Goal: Information Seeking & Learning: Learn about a topic

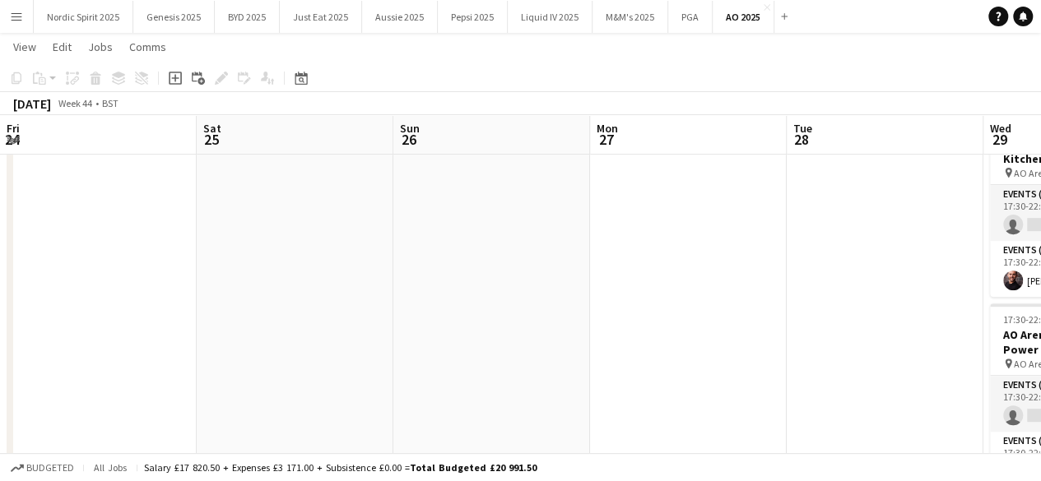
scroll to position [0, 664]
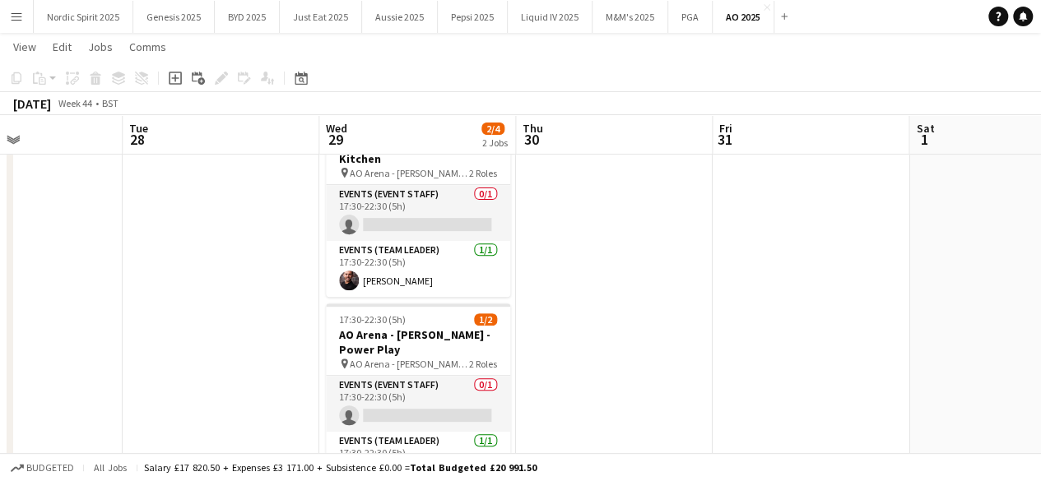
click at [26, 7] on button "Menu" at bounding box center [16, 16] width 33 height 33
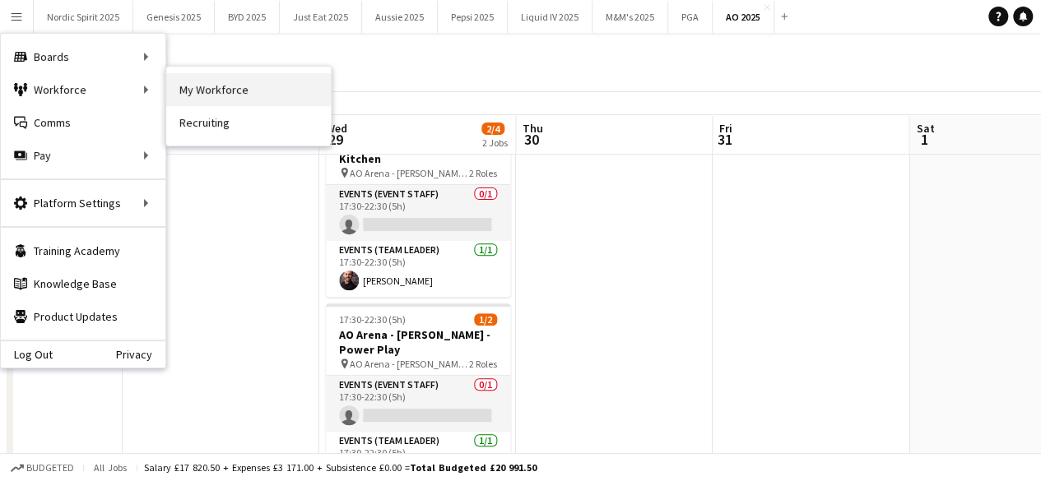
click at [197, 86] on link "My Workforce" at bounding box center [248, 89] width 165 height 33
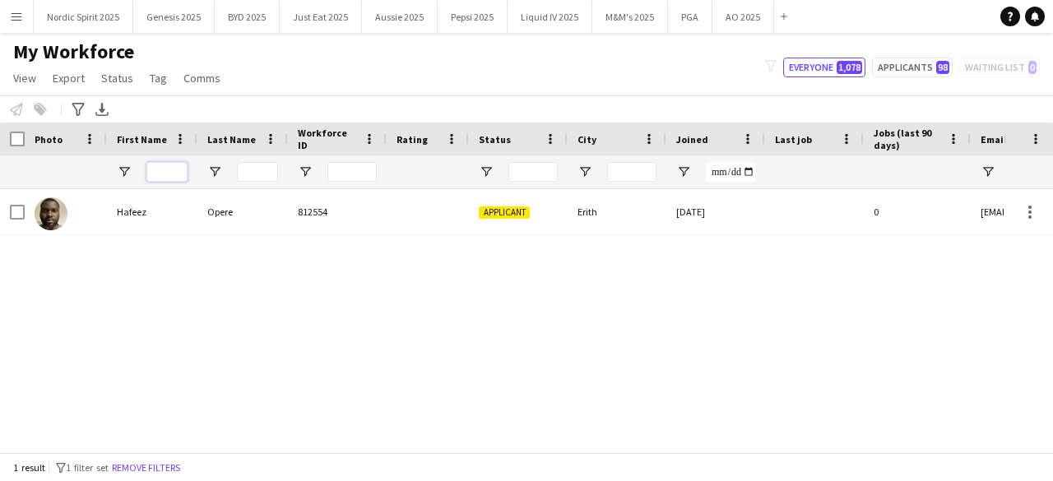
click at [178, 179] on input "First Name Filter Input" at bounding box center [166, 172] width 41 height 20
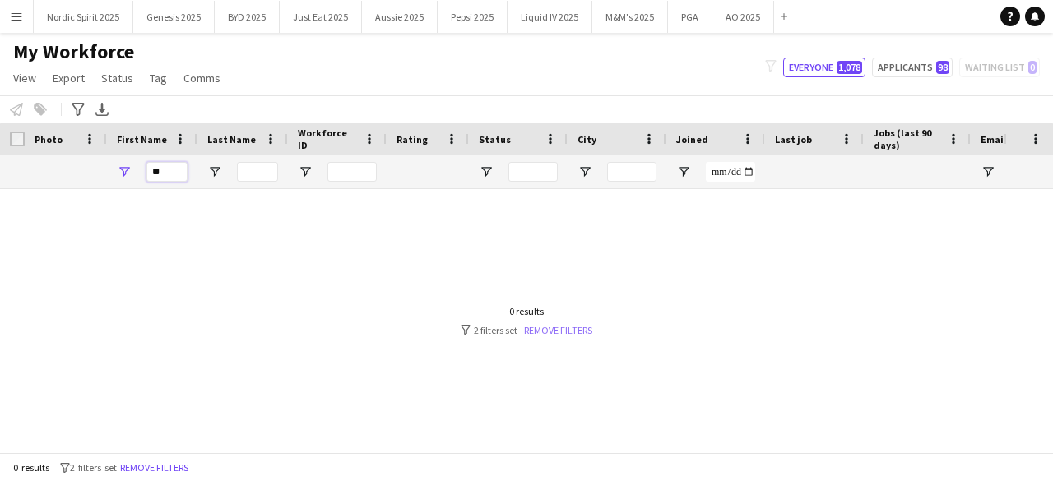
type input "**"
click at [563, 331] on link "Remove filters" at bounding box center [558, 330] width 68 height 12
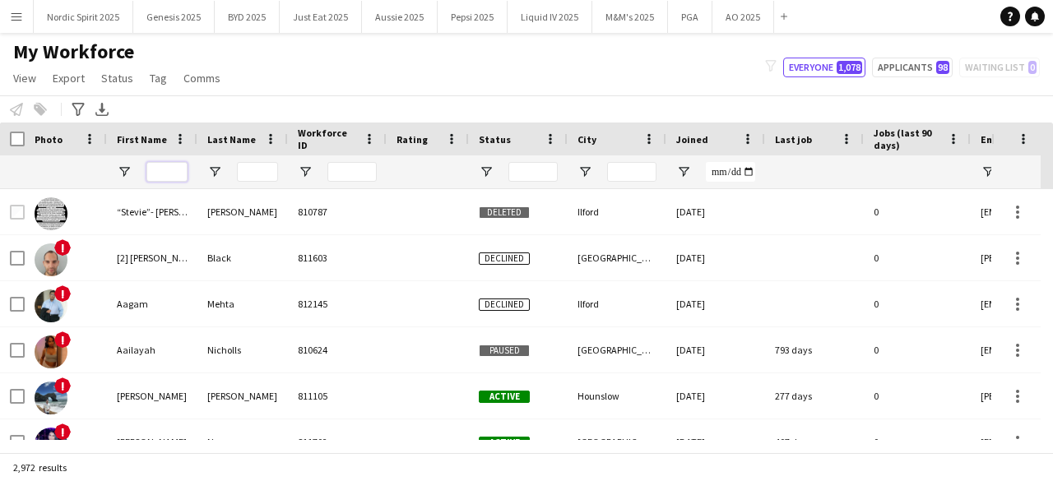
click at [176, 169] on input "First Name Filter Input" at bounding box center [166, 172] width 41 height 20
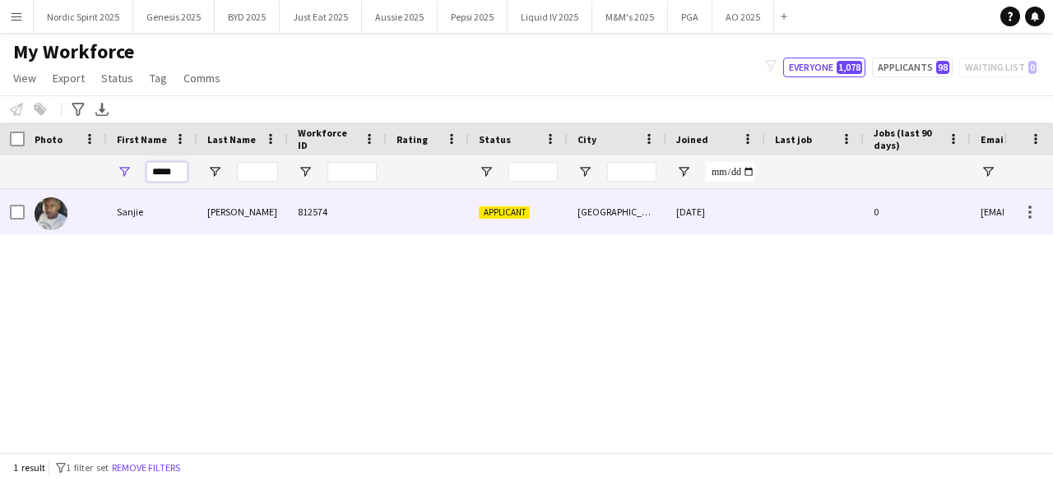
type input "*****"
click at [47, 215] on img at bounding box center [51, 213] width 33 height 33
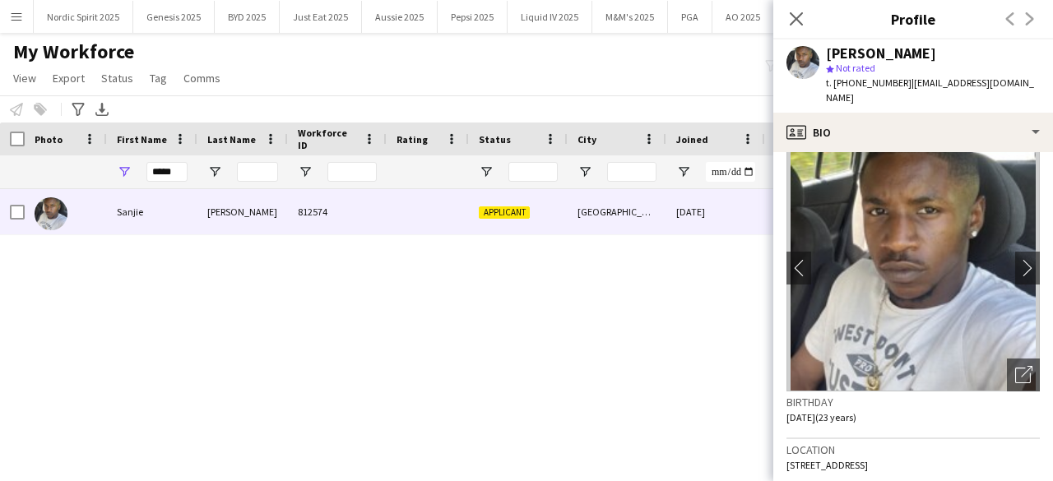
scroll to position [23, 0]
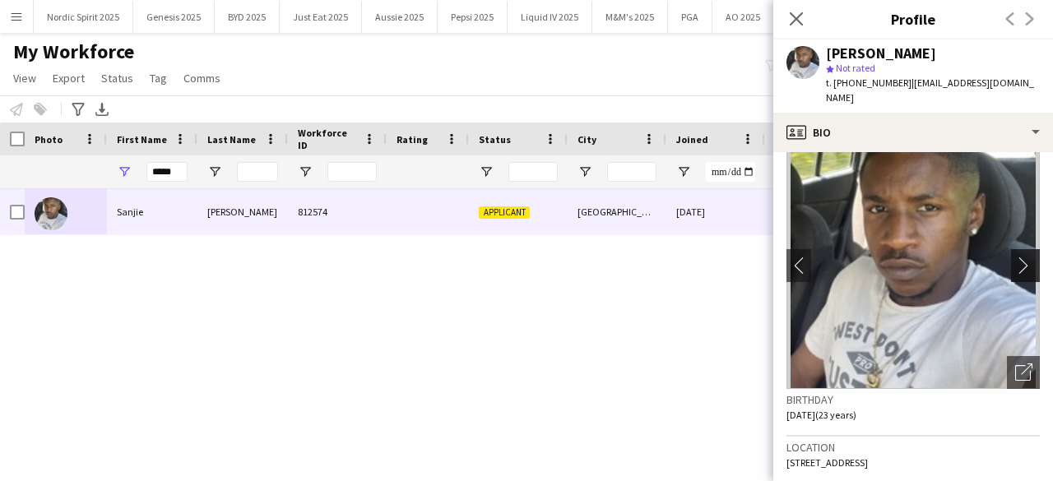
click at [1015, 257] on app-icon "chevron-right" at bounding box center [1028, 265] width 26 height 17
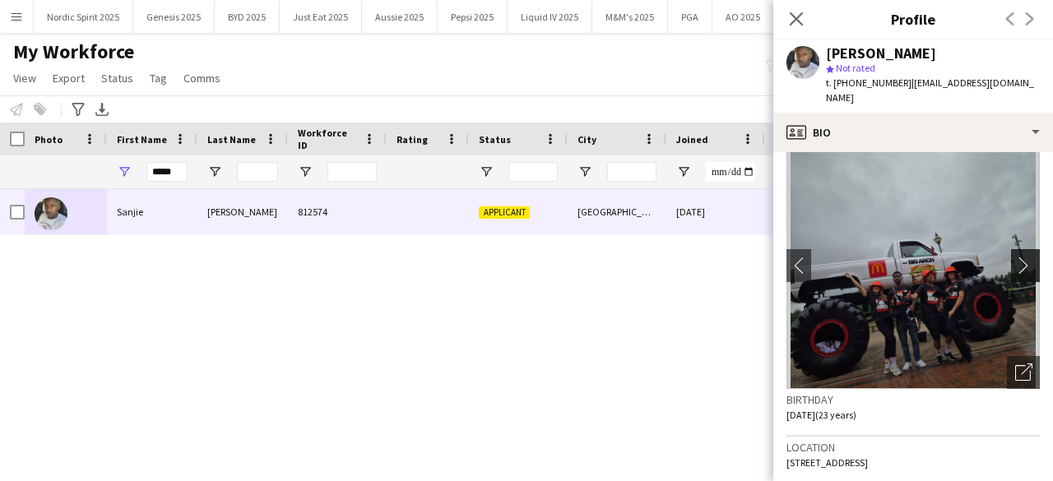
click at [1015, 257] on app-icon "chevron-right" at bounding box center [1028, 265] width 26 height 17
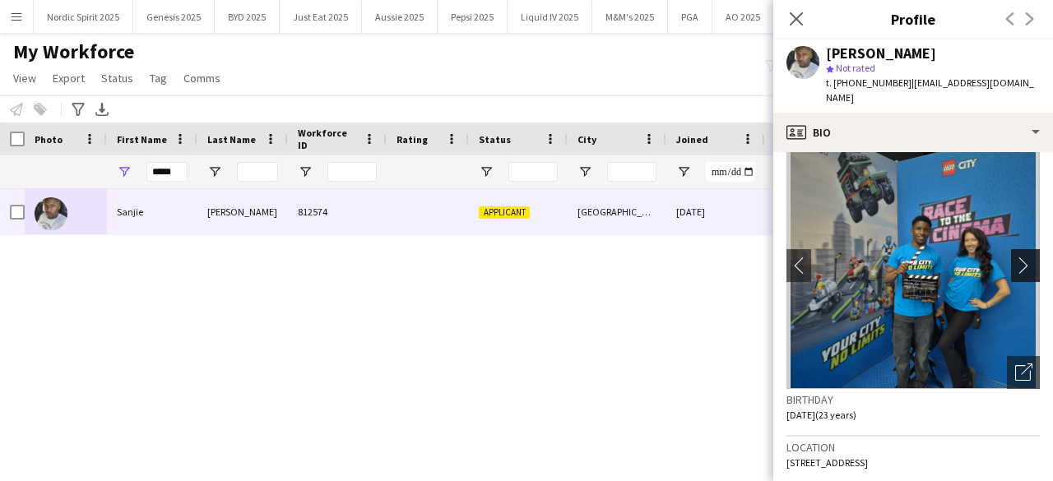
click at [1015, 257] on app-icon "chevron-right" at bounding box center [1028, 265] width 26 height 17
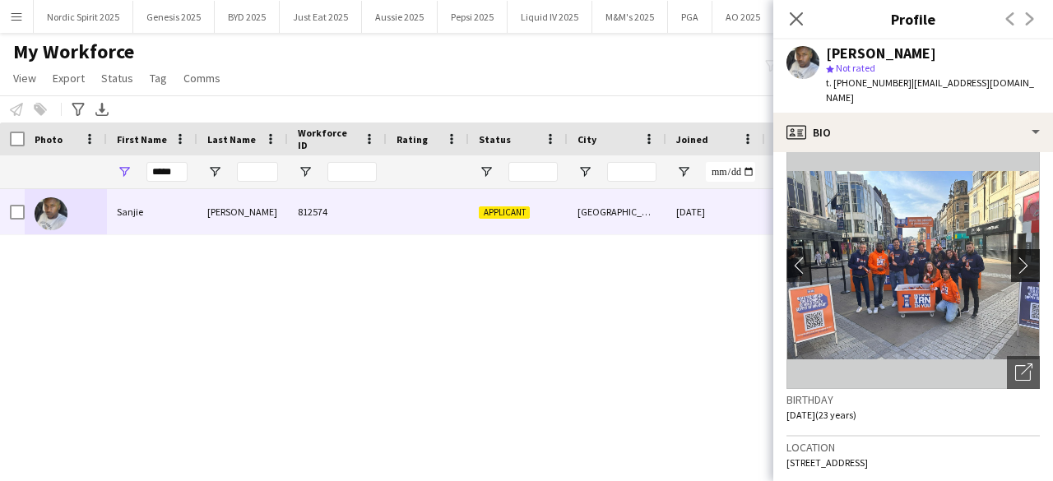
click at [1015, 257] on app-icon "chevron-right" at bounding box center [1028, 265] width 26 height 17
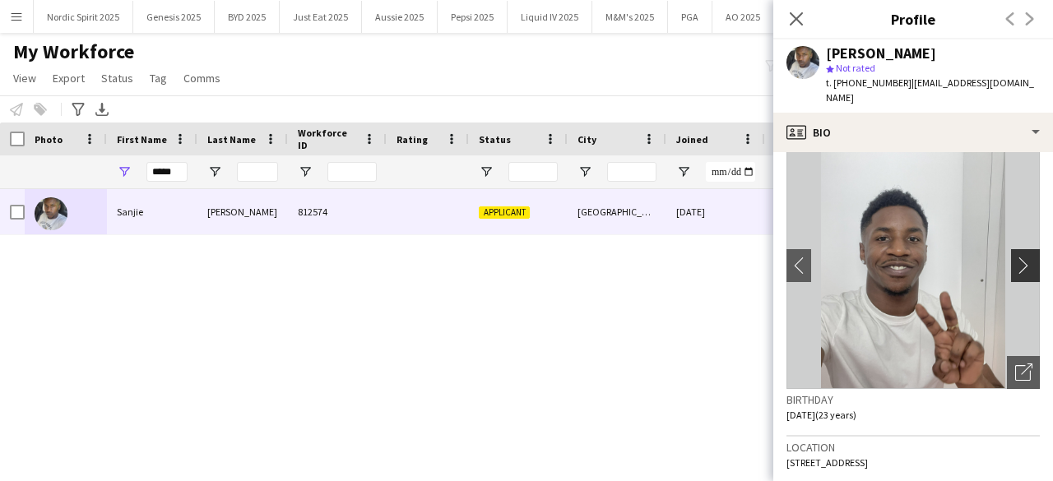
click at [1015, 257] on app-icon "chevron-right" at bounding box center [1028, 265] width 26 height 17
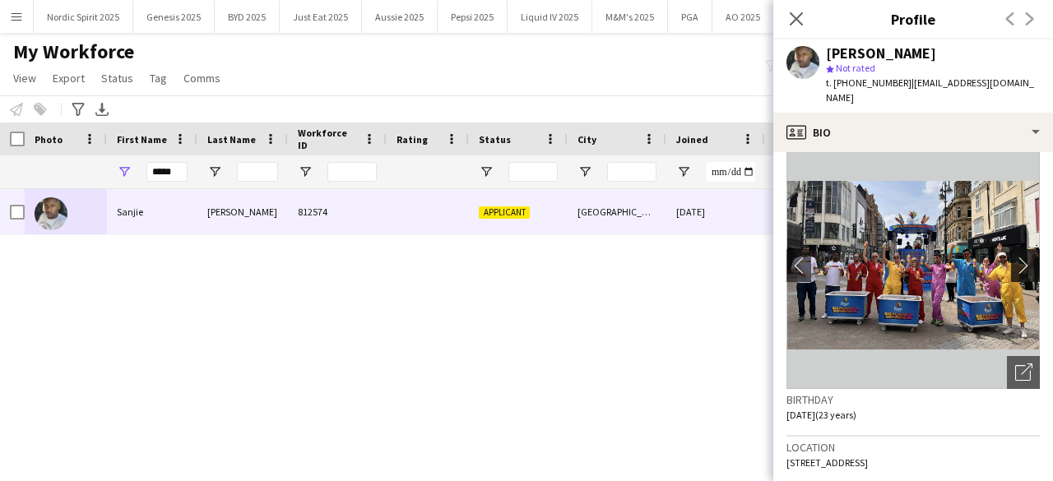
click at [1015, 257] on app-icon "chevron-right" at bounding box center [1028, 265] width 26 height 17
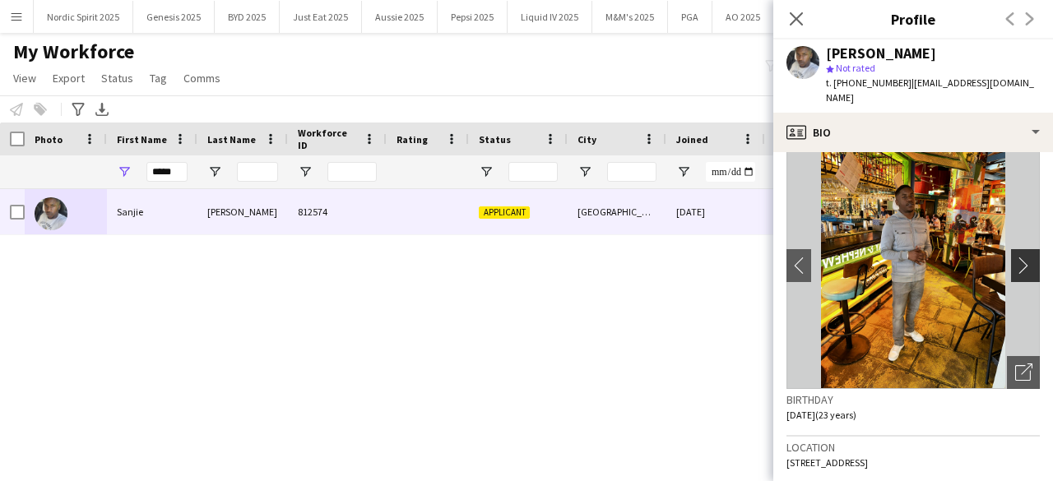
click at [1015, 257] on app-icon "chevron-right" at bounding box center [1028, 265] width 26 height 17
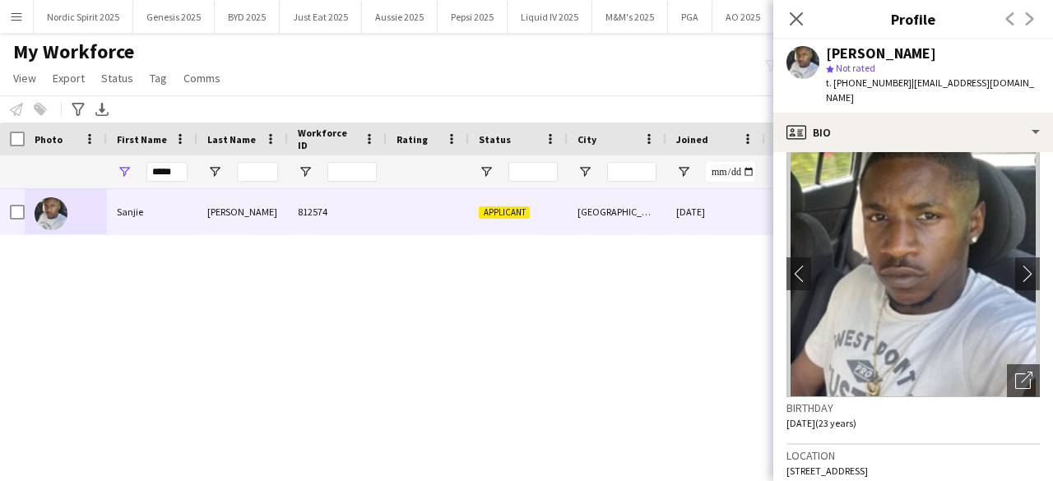
scroll to position [0, 0]
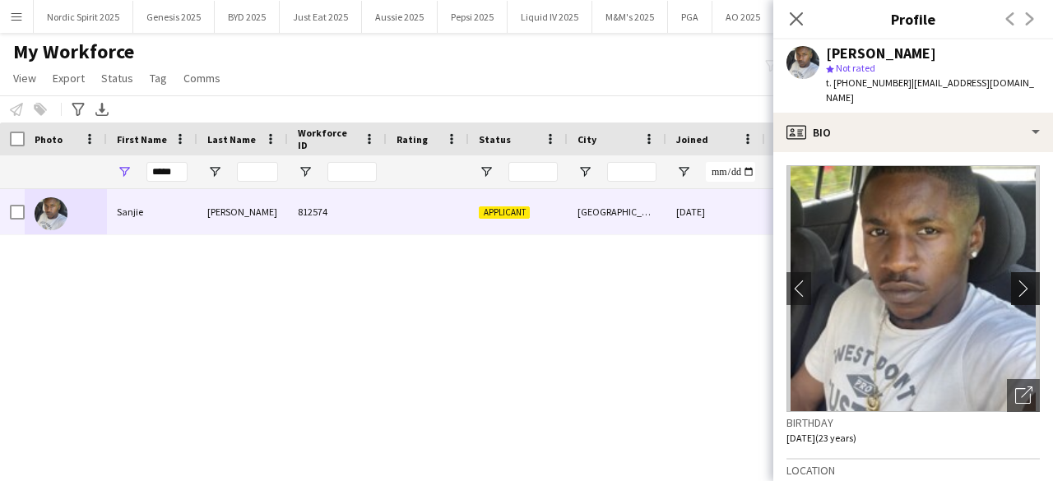
click at [1015, 280] on app-icon "chevron-right" at bounding box center [1028, 288] width 26 height 17
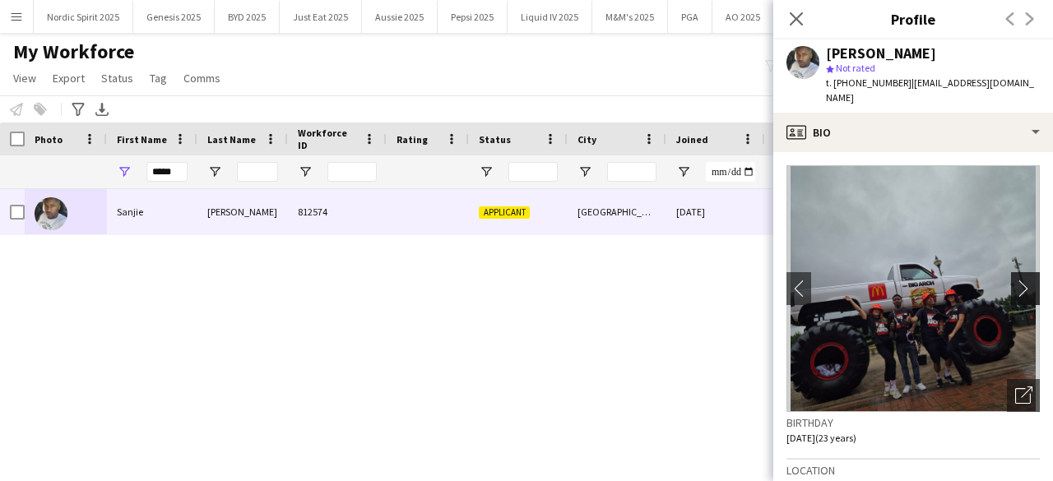
click at [1015, 280] on app-icon "chevron-right" at bounding box center [1028, 288] width 26 height 17
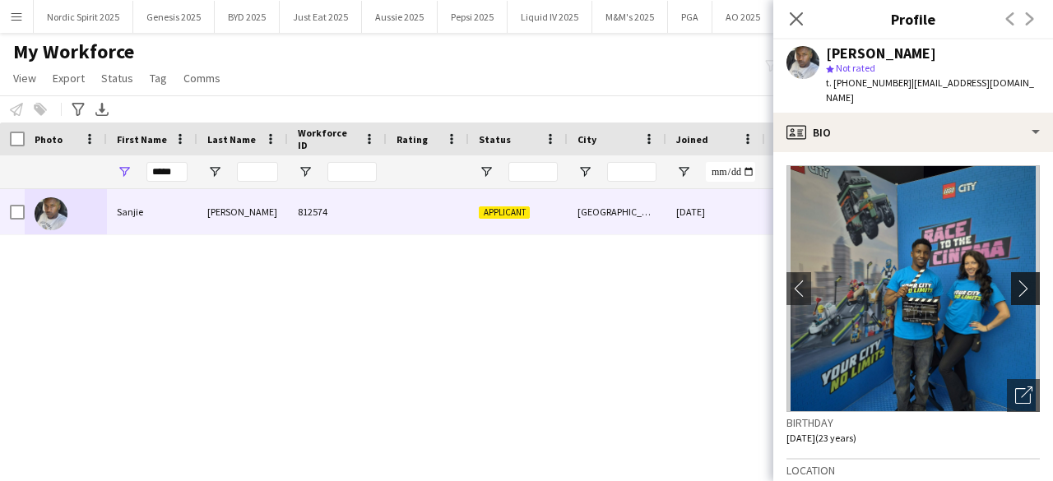
click at [1015, 280] on app-icon "chevron-right" at bounding box center [1028, 288] width 26 height 17
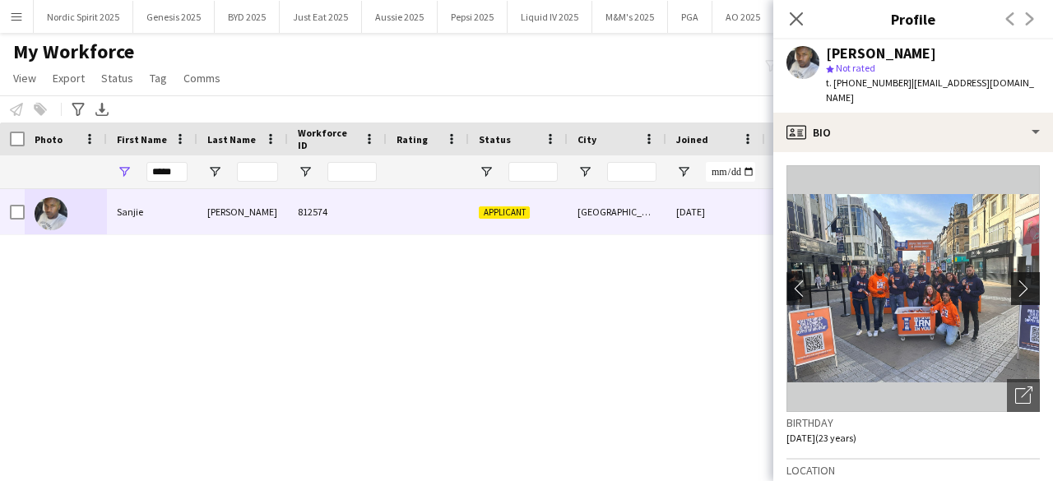
click at [1015, 280] on app-icon "chevron-right" at bounding box center [1028, 288] width 26 height 17
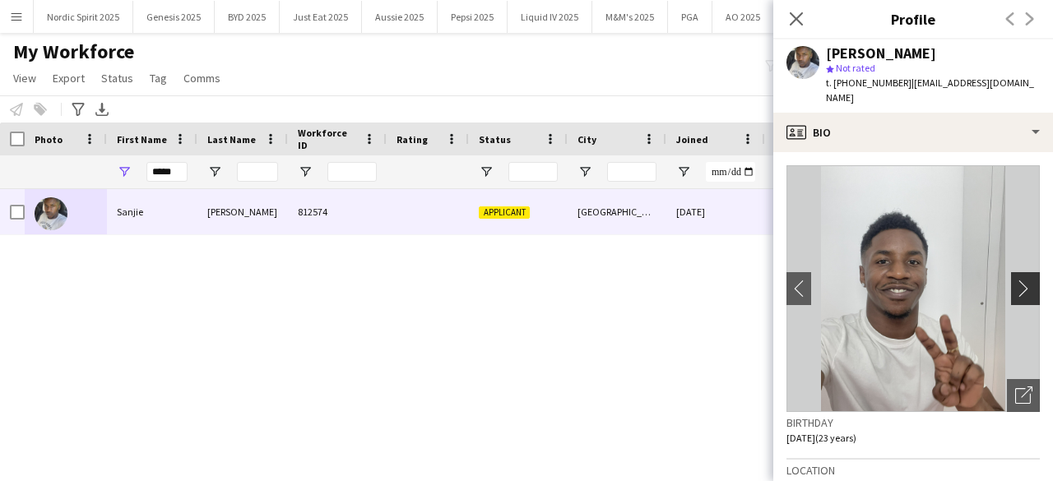
click at [1015, 280] on app-icon "chevron-right" at bounding box center [1028, 288] width 26 height 17
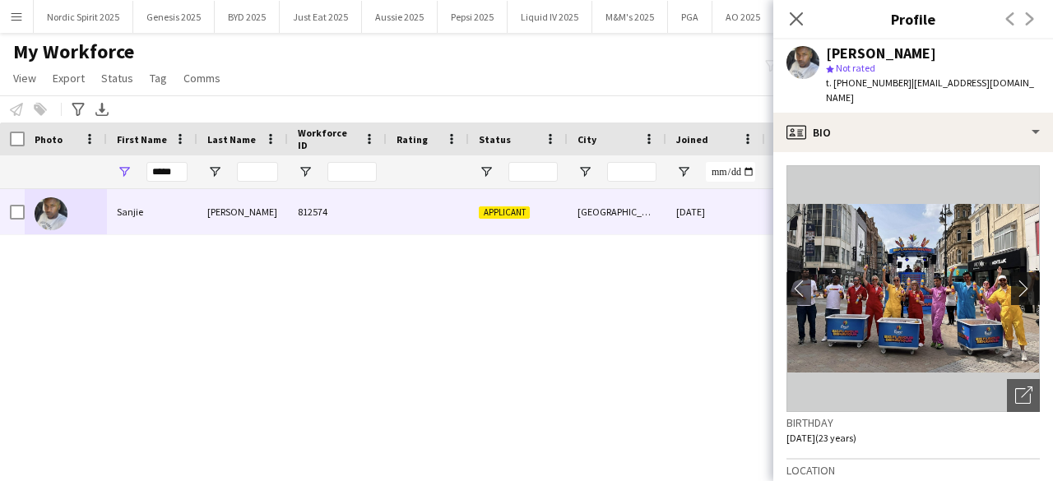
click at [1015, 280] on app-icon "chevron-right" at bounding box center [1028, 288] width 26 height 17
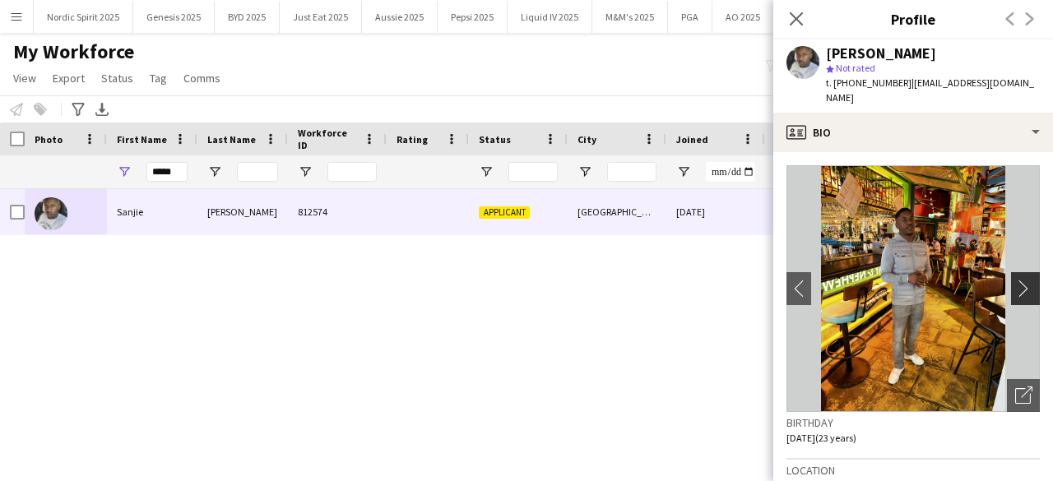
click at [1015, 280] on app-icon "chevron-right" at bounding box center [1028, 288] width 26 height 17
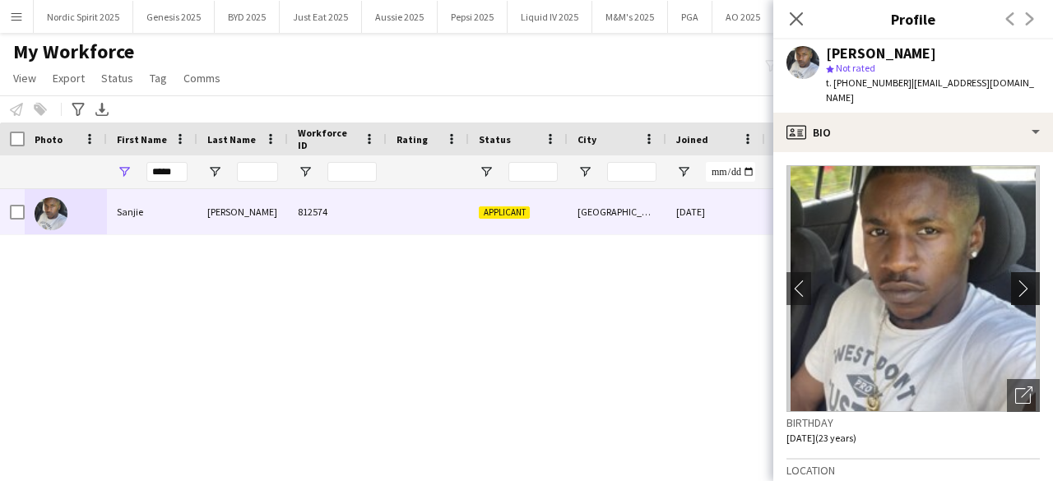
click at [1015, 280] on app-icon "chevron-right" at bounding box center [1028, 288] width 26 height 17
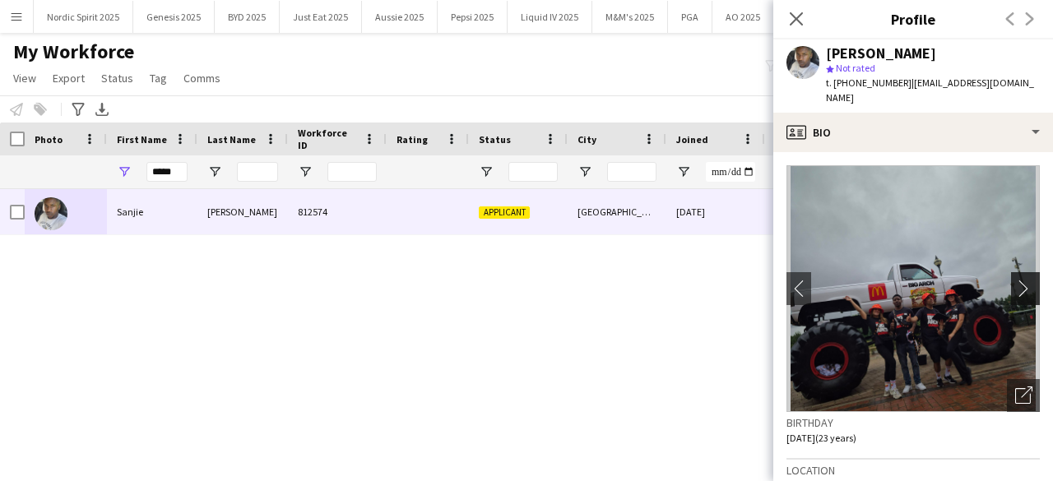
click at [1015, 280] on app-icon "chevron-right" at bounding box center [1028, 288] width 26 height 17
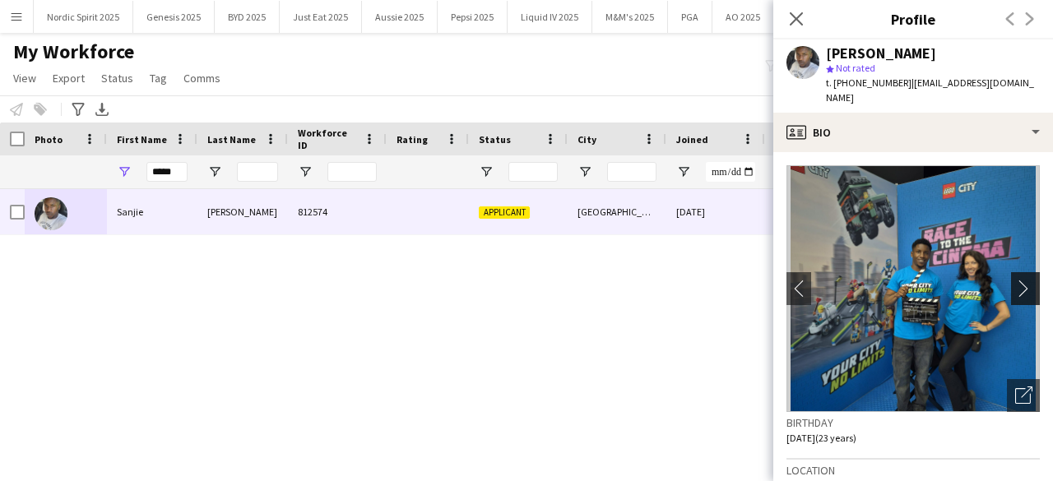
click at [1015, 280] on app-icon "chevron-right" at bounding box center [1028, 288] width 26 height 17
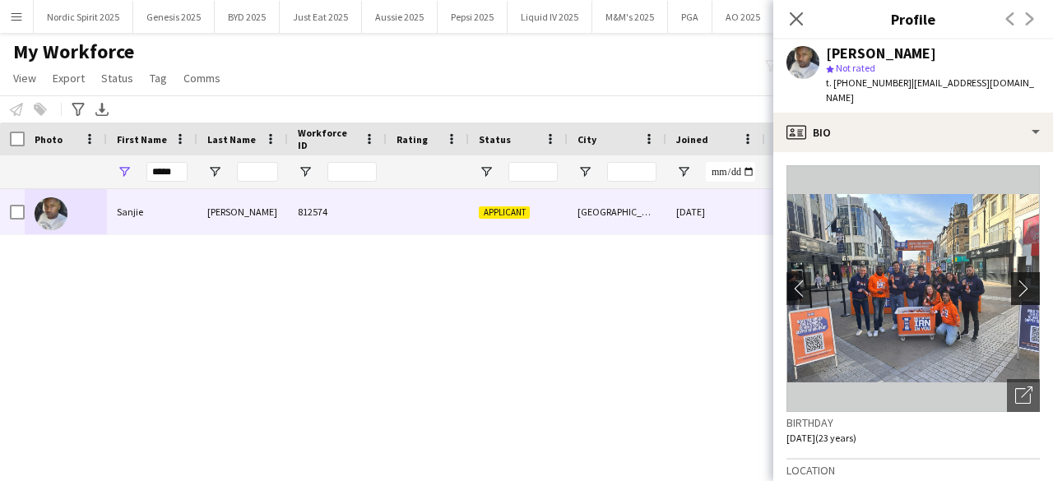
click at [1015, 280] on app-icon "chevron-right" at bounding box center [1028, 288] width 26 height 17
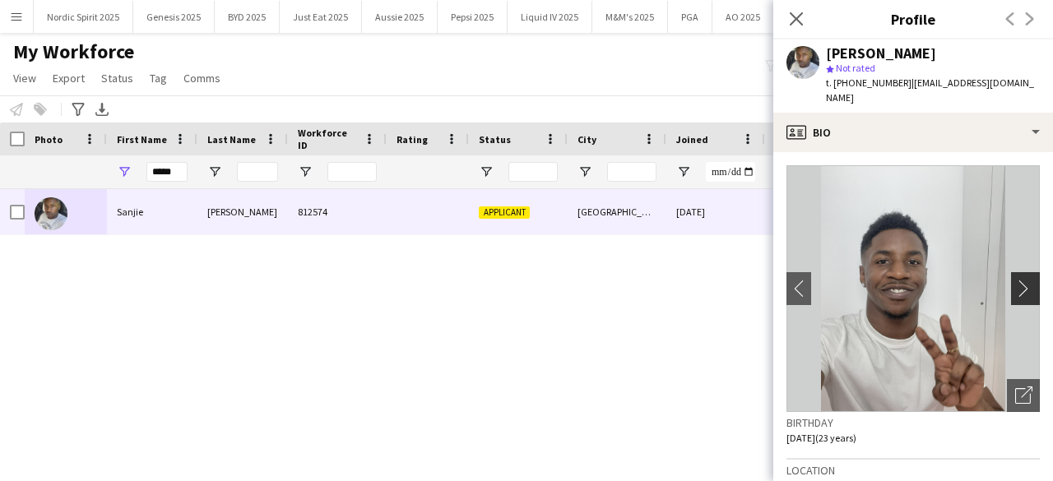
click at [1015, 280] on app-icon "chevron-right" at bounding box center [1028, 288] width 26 height 17
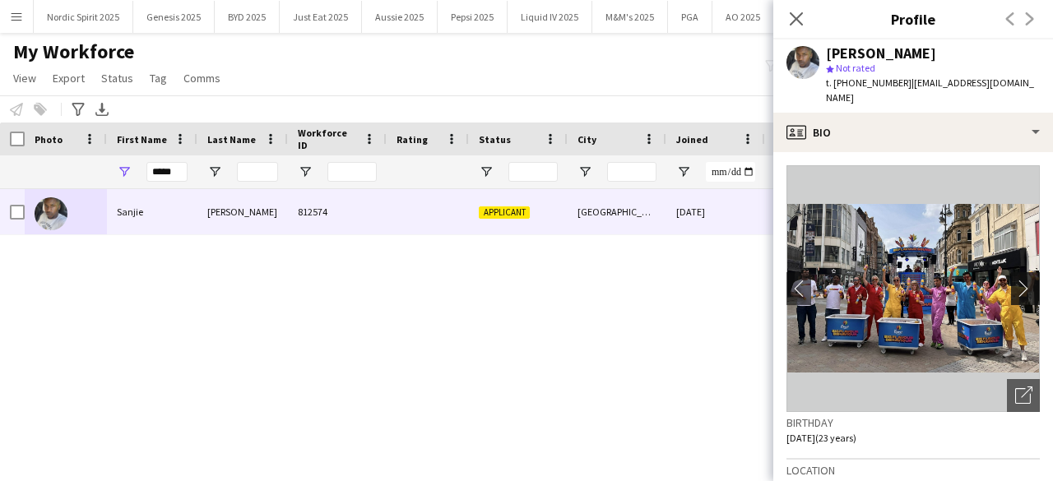
click at [1015, 280] on app-icon "chevron-right" at bounding box center [1028, 288] width 26 height 17
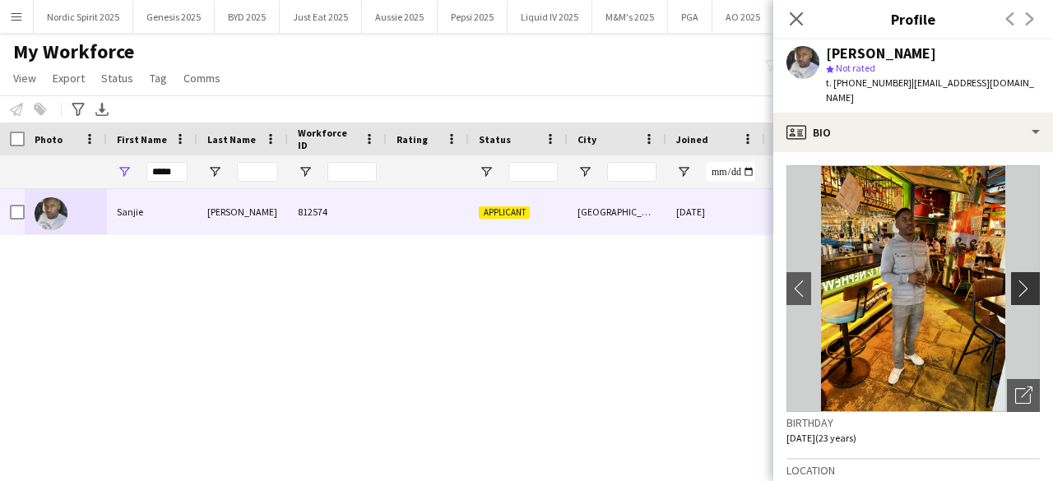
click at [1015, 280] on app-icon "chevron-right" at bounding box center [1028, 288] width 26 height 17
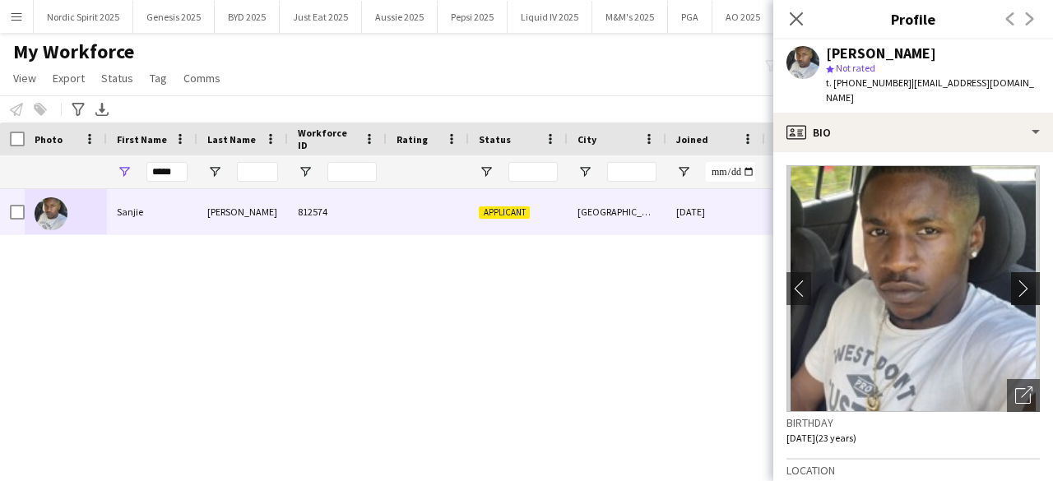
click at [1015, 280] on app-icon "chevron-right" at bounding box center [1028, 288] width 26 height 17
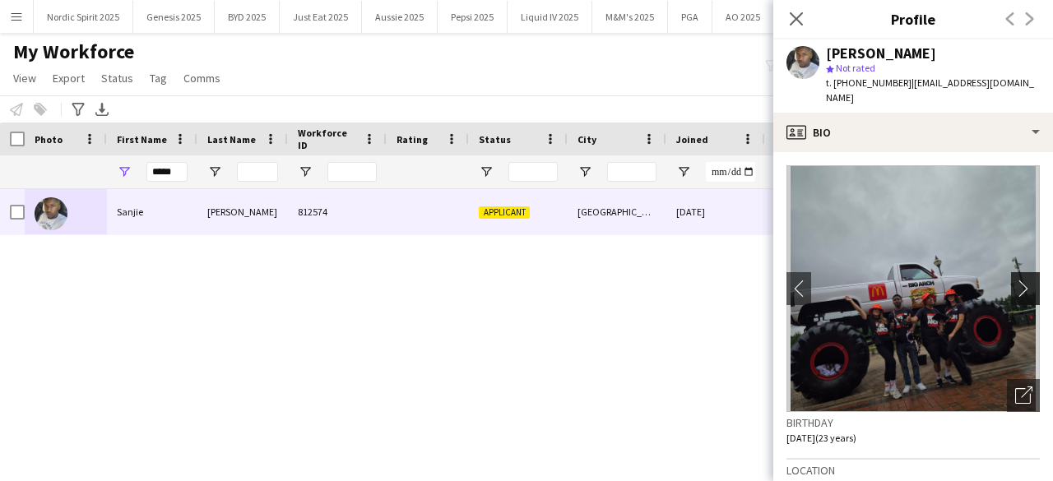
click at [1015, 280] on app-icon "chevron-right" at bounding box center [1028, 288] width 26 height 17
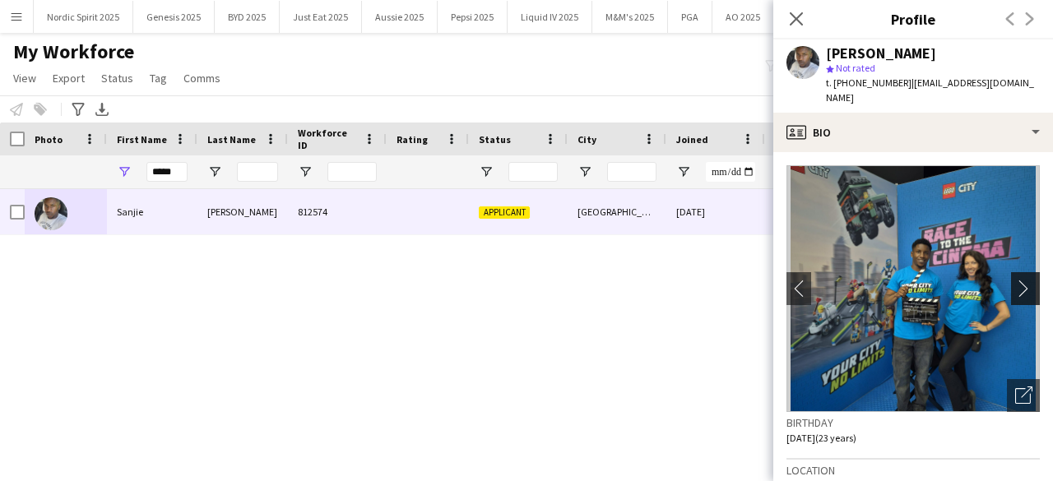
click at [1015, 280] on app-icon "chevron-right" at bounding box center [1028, 288] width 26 height 17
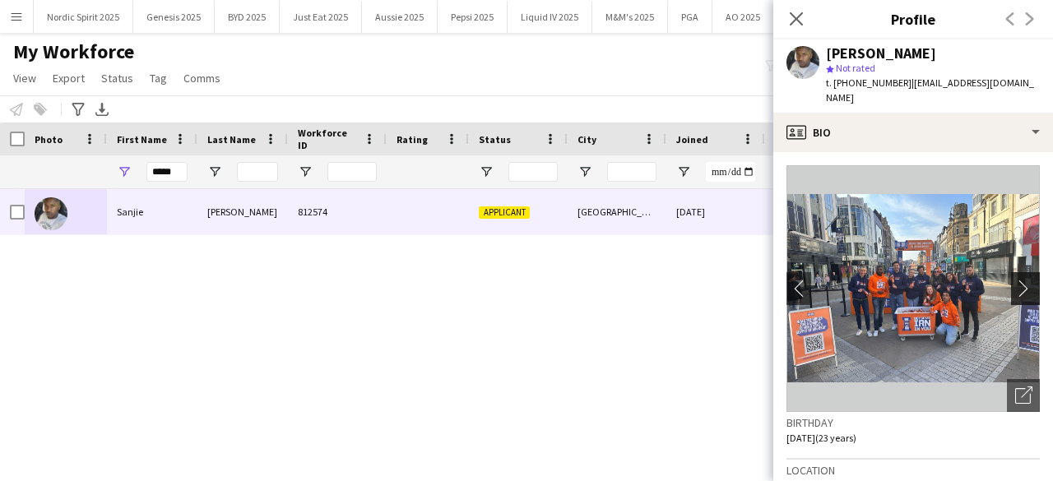
click at [1015, 280] on app-icon "chevron-right" at bounding box center [1028, 288] width 26 height 17
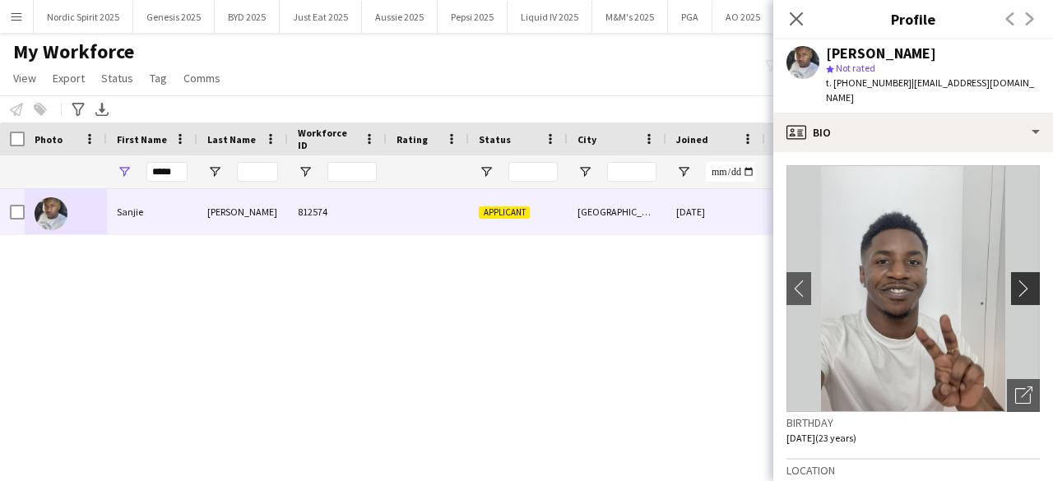
click at [1015, 280] on app-icon "chevron-right" at bounding box center [1028, 288] width 26 height 17
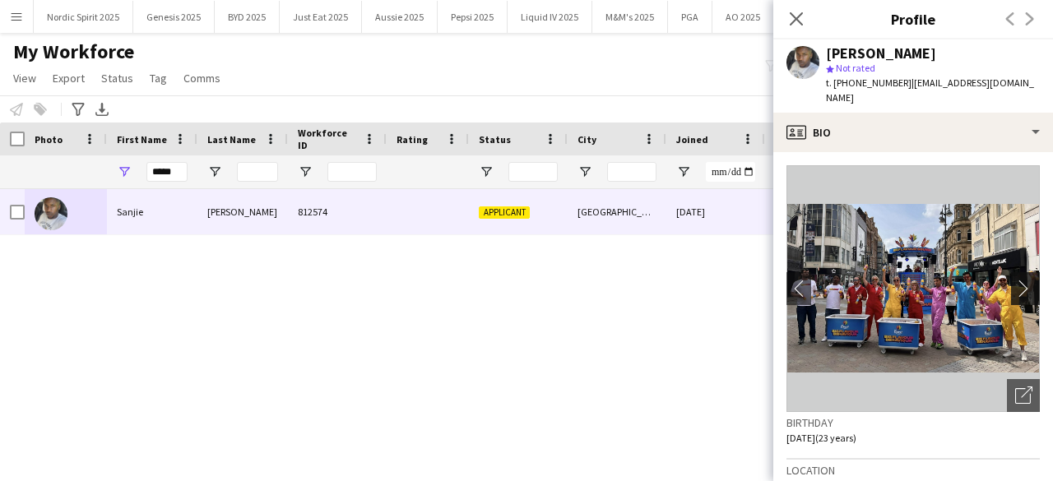
click at [1015, 280] on app-icon "chevron-right" at bounding box center [1028, 288] width 26 height 17
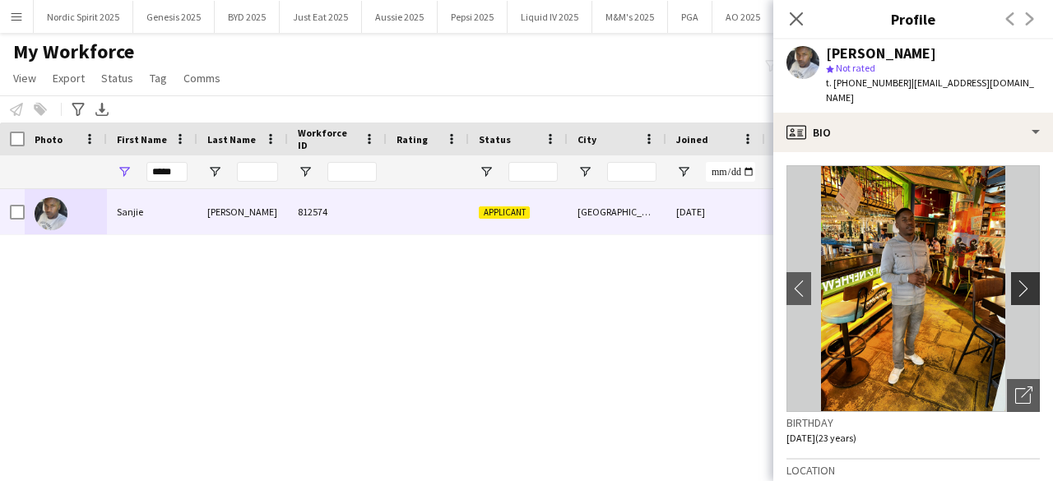
click at [1015, 280] on app-icon "chevron-right" at bounding box center [1028, 288] width 26 height 17
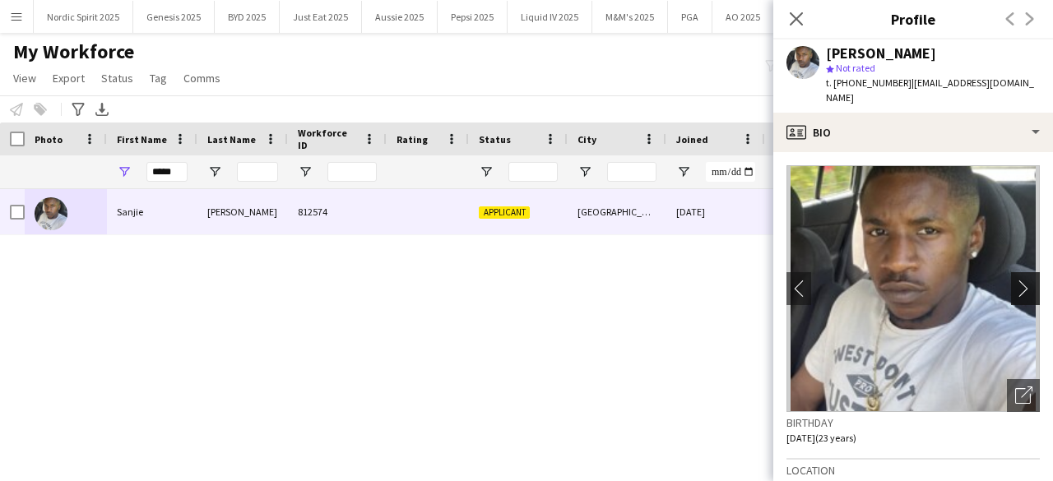
click at [1015, 280] on app-icon "chevron-right" at bounding box center [1028, 288] width 26 height 17
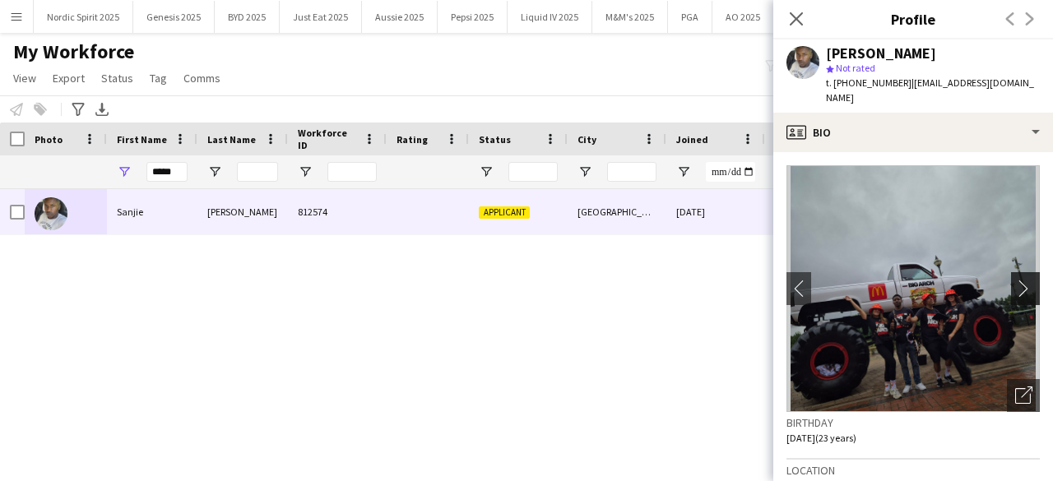
click at [1015, 280] on app-icon "chevron-right" at bounding box center [1028, 288] width 26 height 17
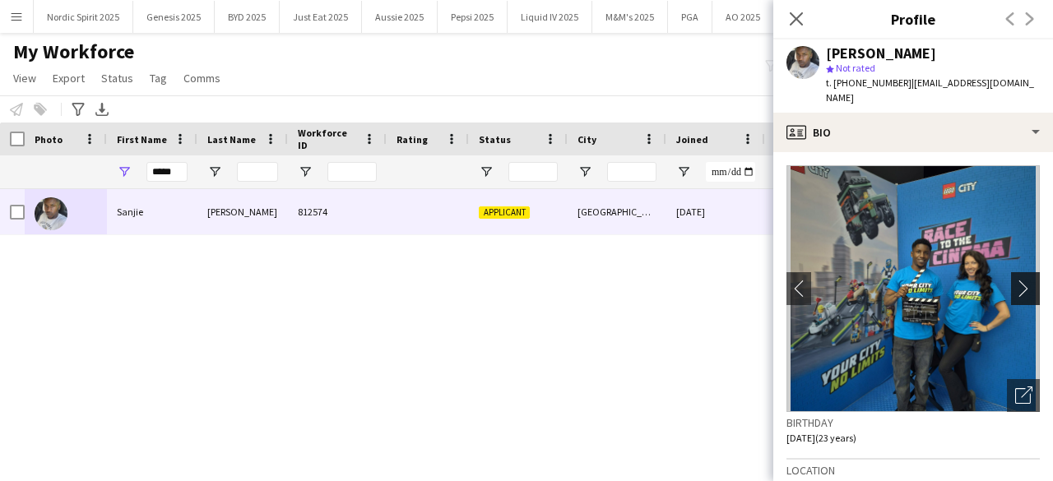
click at [1015, 280] on app-icon "chevron-right" at bounding box center [1028, 288] width 26 height 17
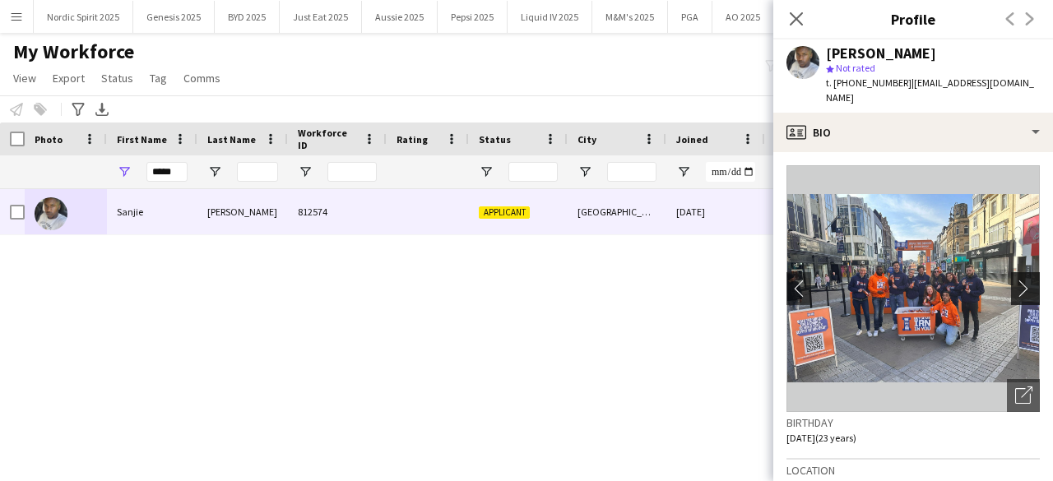
click at [1015, 280] on app-icon "chevron-right" at bounding box center [1028, 288] width 26 height 17
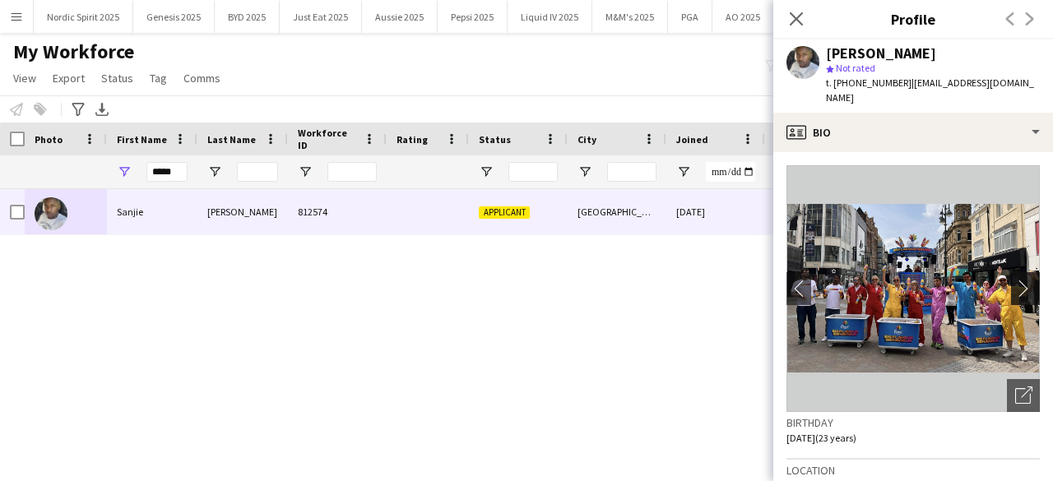
click at [1015, 280] on app-icon "chevron-right" at bounding box center [1028, 288] width 26 height 17
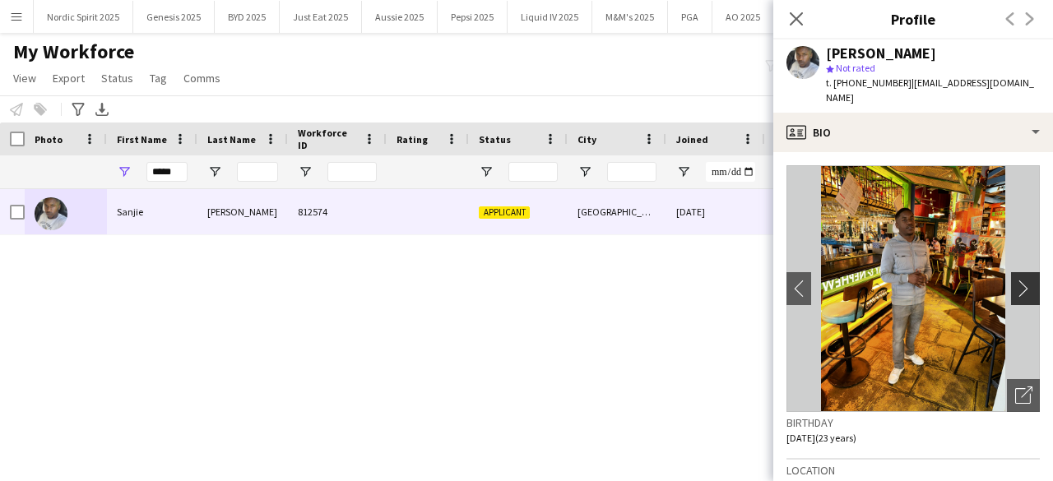
click at [1015, 280] on app-icon "chevron-right" at bounding box center [1028, 288] width 26 height 17
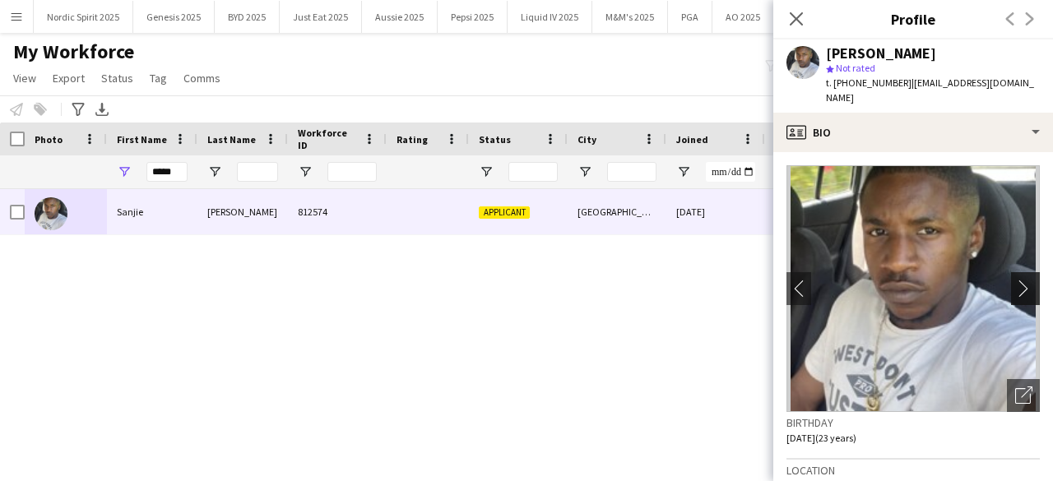
click at [1015, 280] on app-icon "chevron-right" at bounding box center [1028, 288] width 26 height 17
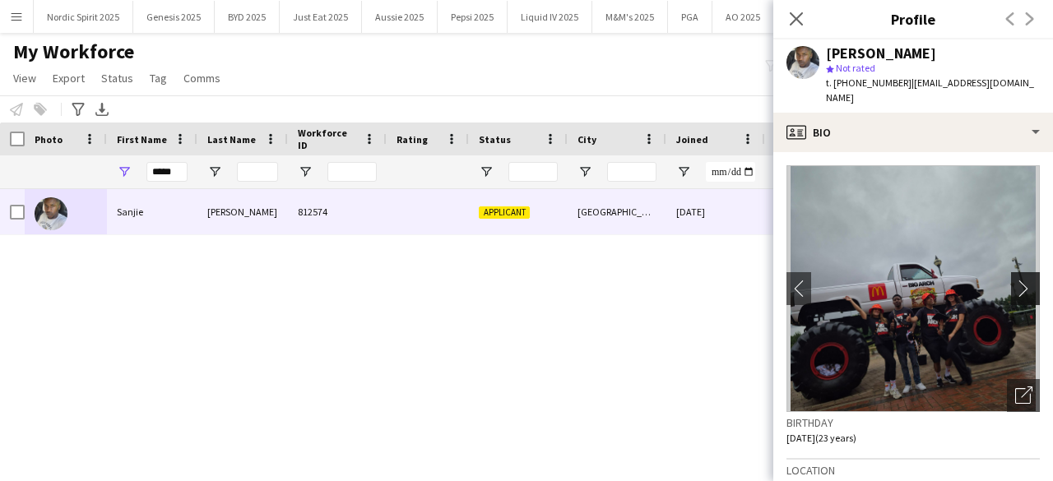
click at [1015, 280] on app-icon "chevron-right" at bounding box center [1028, 288] width 26 height 17
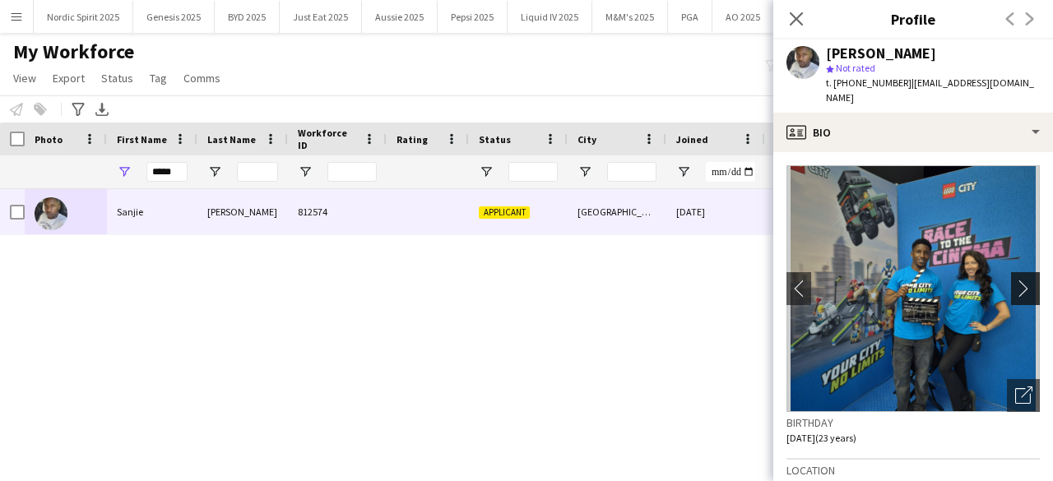
click at [1015, 280] on app-icon "chevron-right" at bounding box center [1028, 288] width 26 height 17
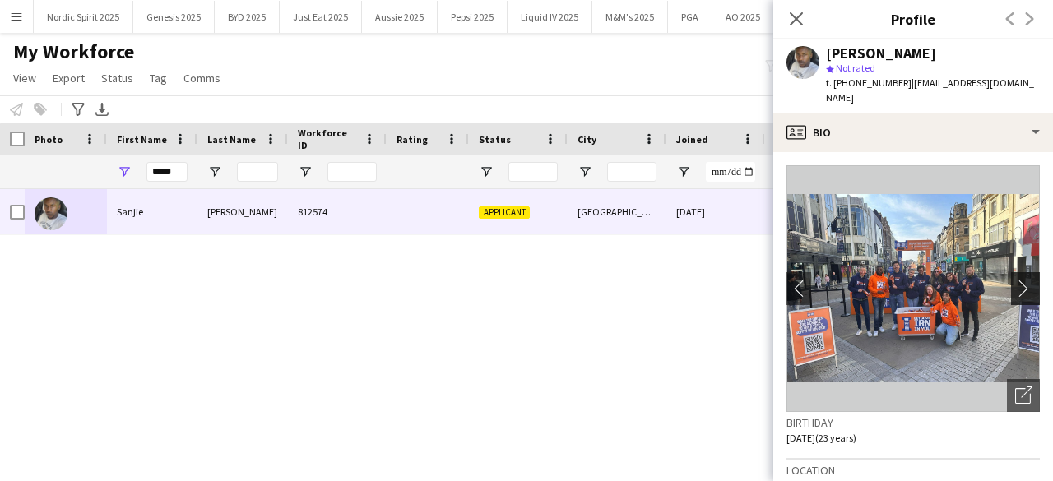
click at [1015, 280] on app-icon "chevron-right" at bounding box center [1028, 288] width 26 height 17
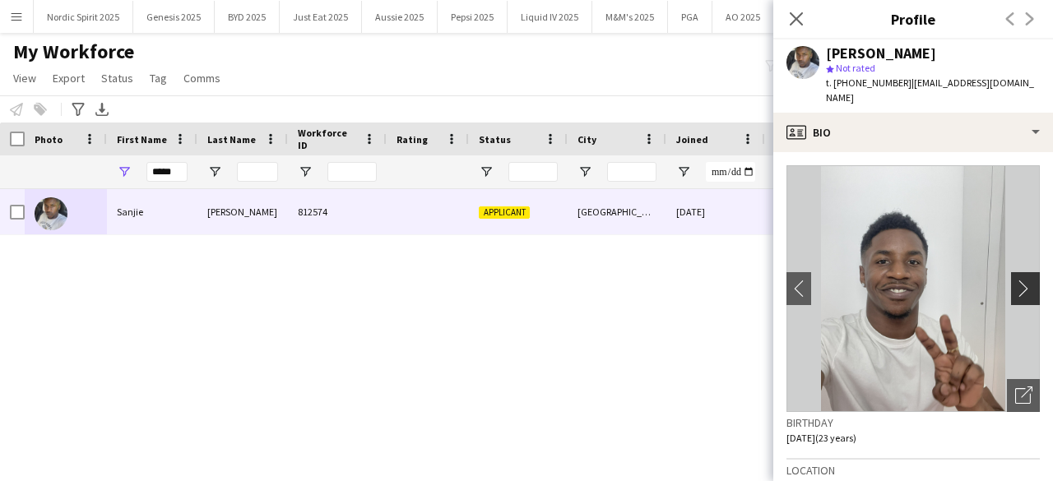
click at [1015, 280] on app-icon "chevron-right" at bounding box center [1028, 288] width 26 height 17
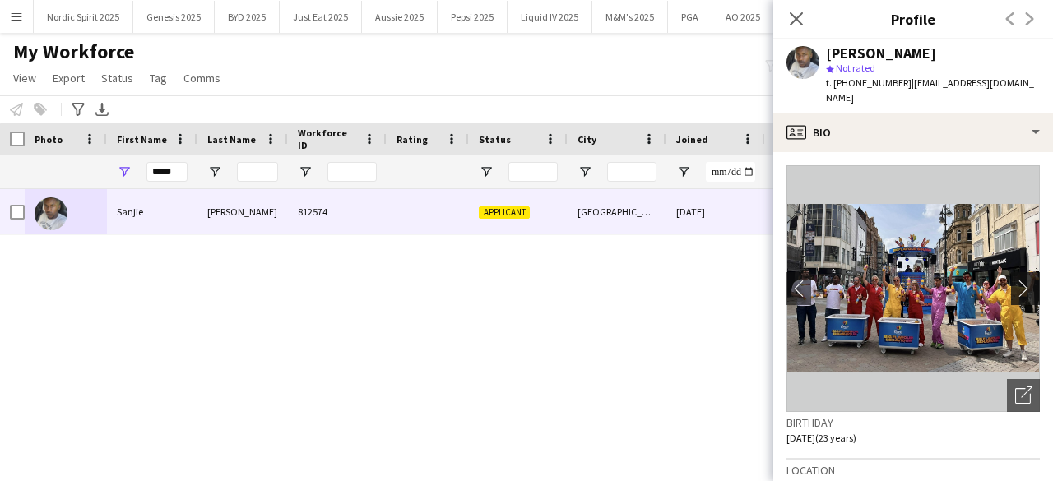
click at [1015, 280] on app-icon "chevron-right" at bounding box center [1028, 288] width 26 height 17
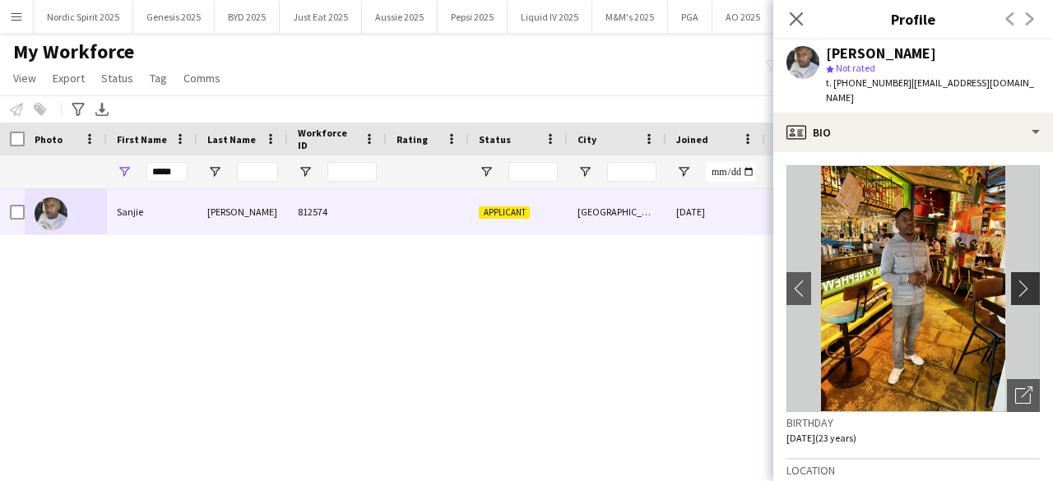
click at [1015, 280] on app-icon "chevron-right" at bounding box center [1028, 288] width 26 height 17
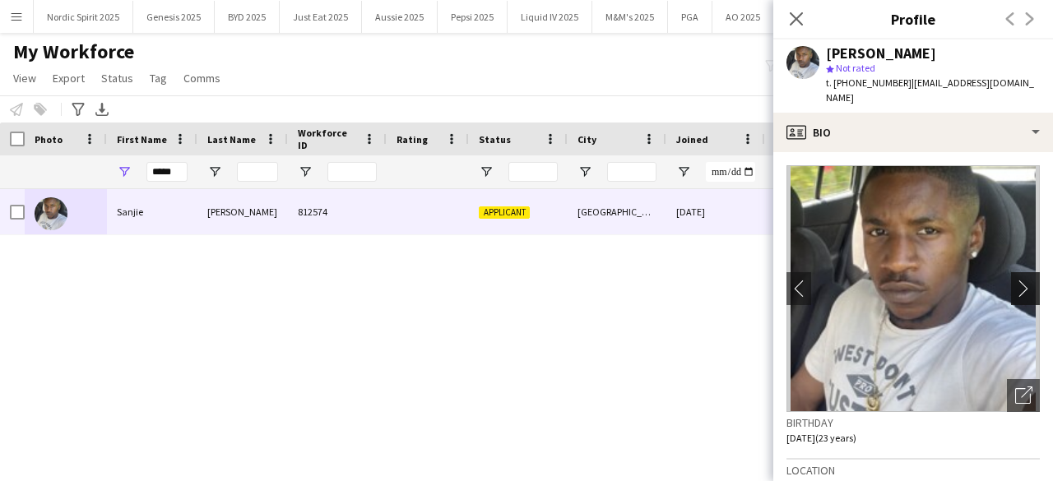
click at [1015, 280] on app-icon "chevron-right" at bounding box center [1028, 288] width 26 height 17
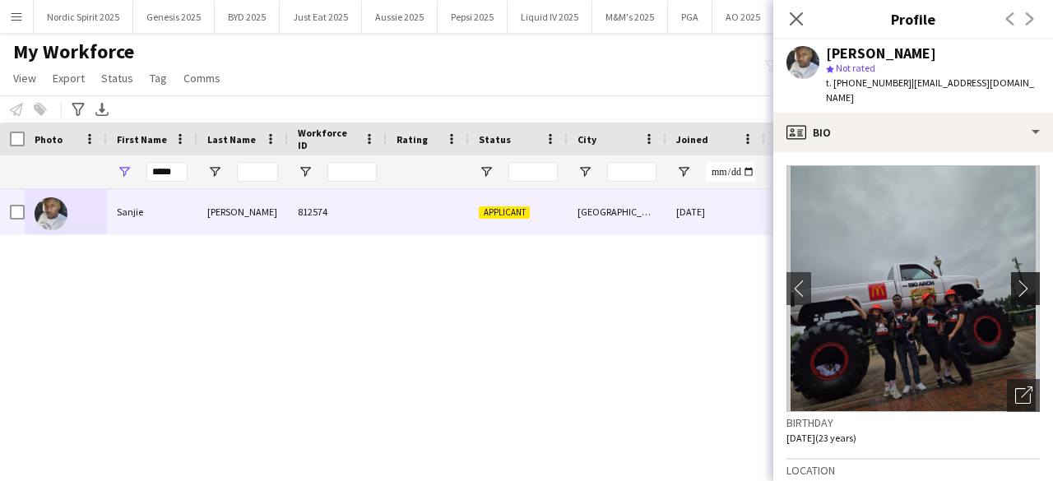
click at [1015, 280] on app-icon "chevron-right" at bounding box center [1028, 288] width 26 height 17
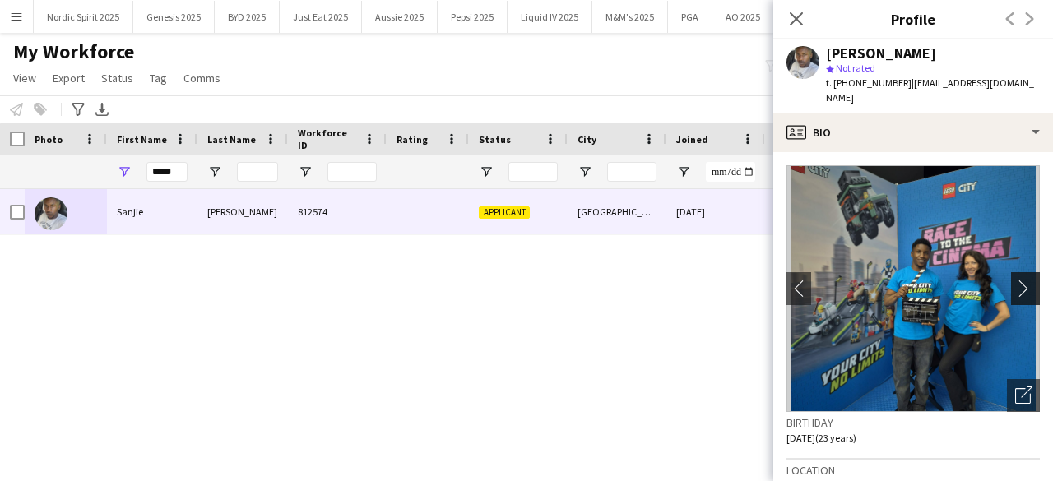
click at [1015, 280] on app-icon "chevron-right" at bounding box center [1028, 288] width 26 height 17
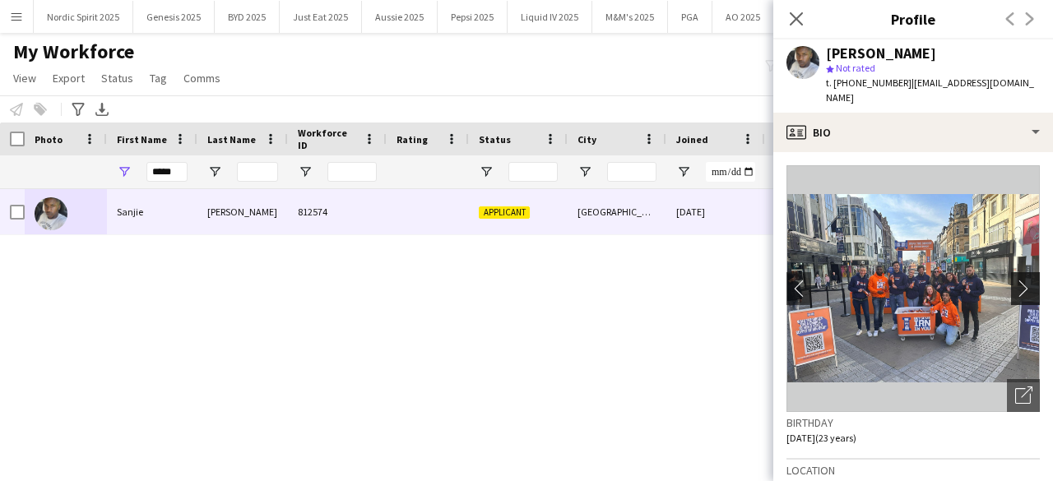
click at [1015, 280] on app-icon "chevron-right" at bounding box center [1028, 288] width 26 height 17
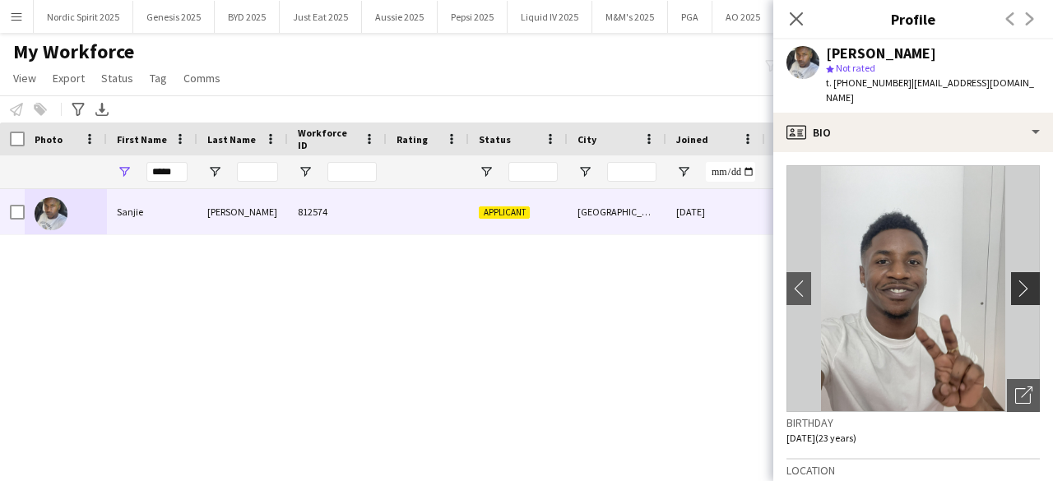
click at [1015, 280] on app-icon "chevron-right" at bounding box center [1028, 288] width 26 height 17
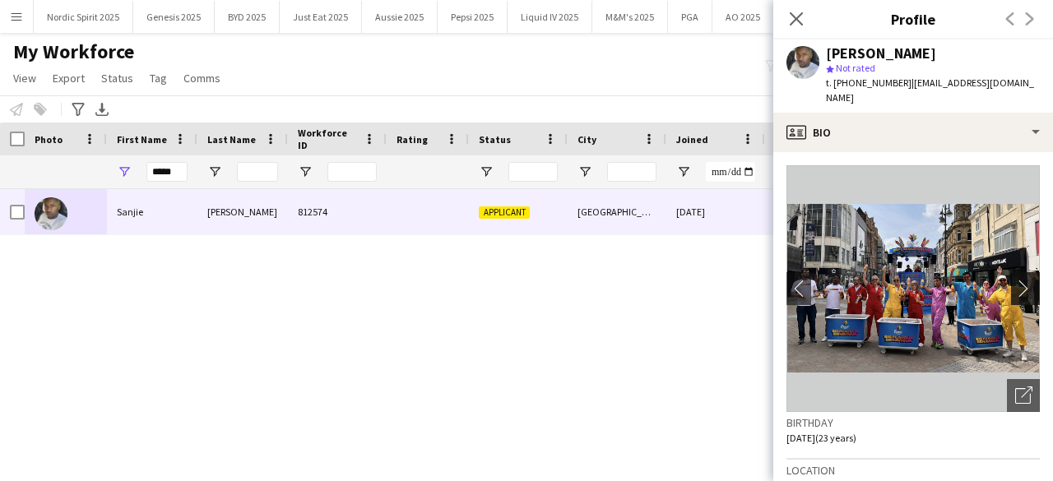
click at [1015, 280] on app-icon "chevron-right" at bounding box center [1028, 288] width 26 height 17
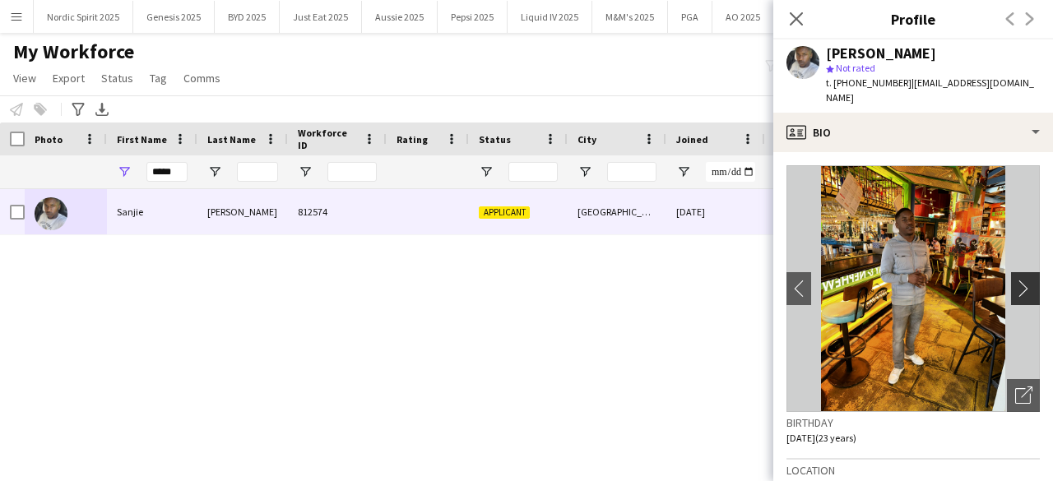
click at [1015, 280] on app-icon "chevron-right" at bounding box center [1028, 288] width 26 height 17
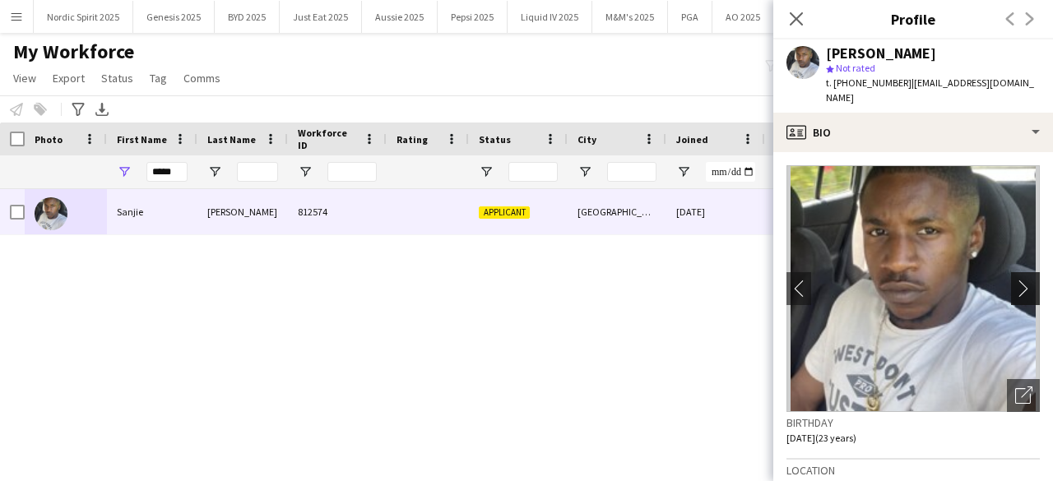
click at [1015, 280] on app-icon "chevron-right" at bounding box center [1028, 288] width 26 height 17
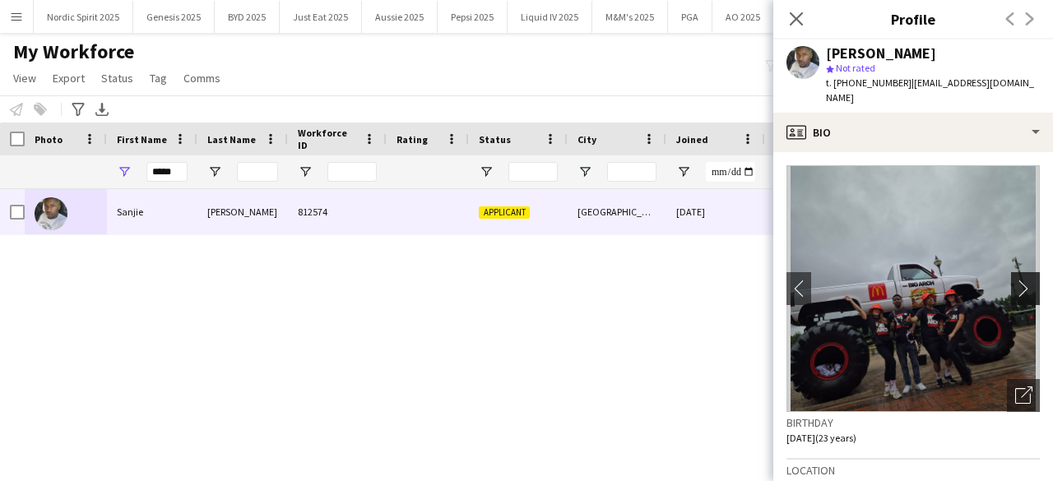
click at [1015, 280] on app-icon "chevron-right" at bounding box center [1028, 288] width 26 height 17
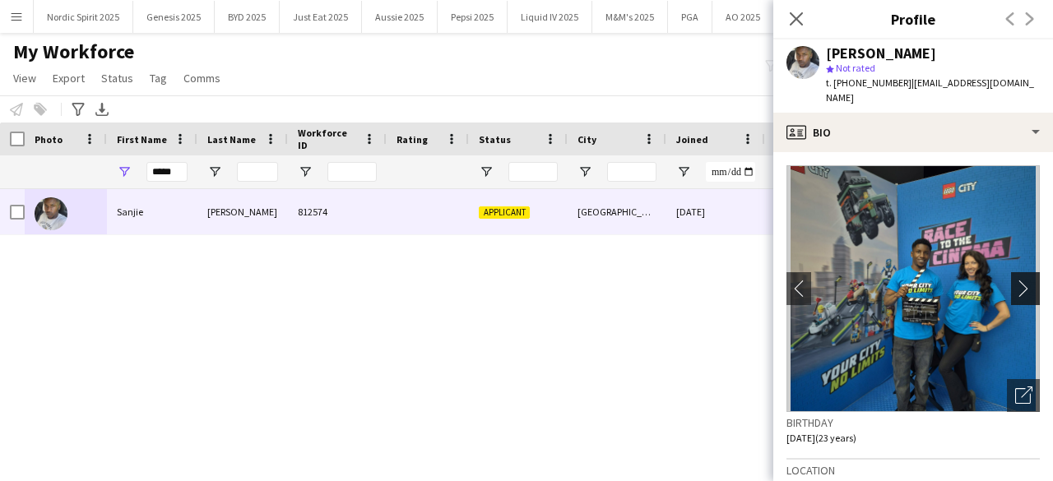
click at [1015, 280] on app-icon "chevron-right" at bounding box center [1028, 288] width 26 height 17
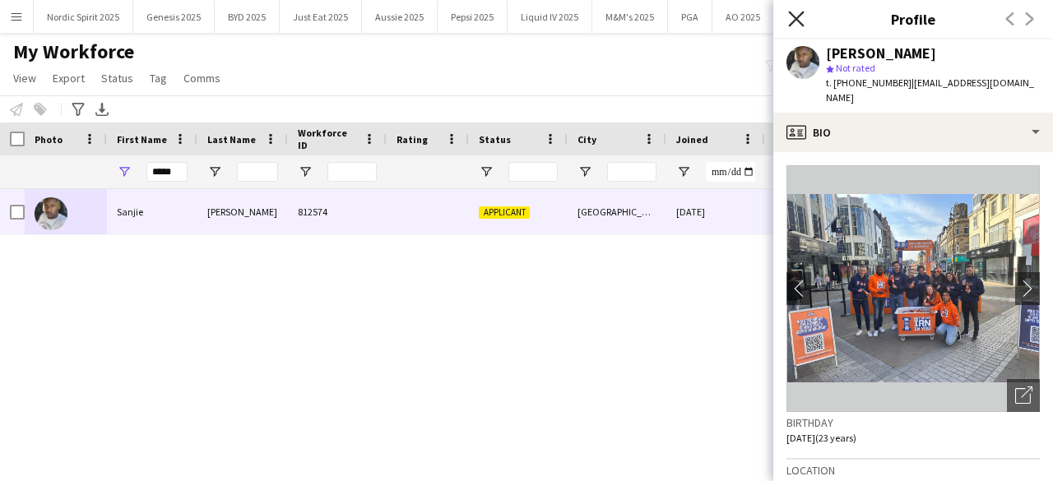
click at [796, 20] on icon at bounding box center [796, 19] width 16 height 16
